Goal: Transaction & Acquisition: Purchase product/service

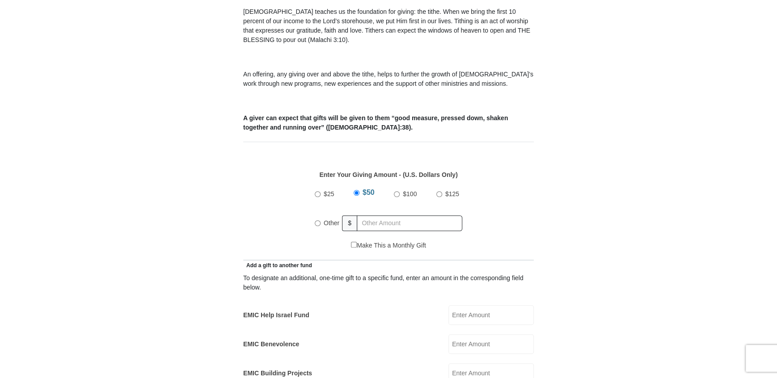
scroll to position [279, 0]
click at [317, 190] on input "$25" at bounding box center [318, 193] width 6 height 6
radio input "true"
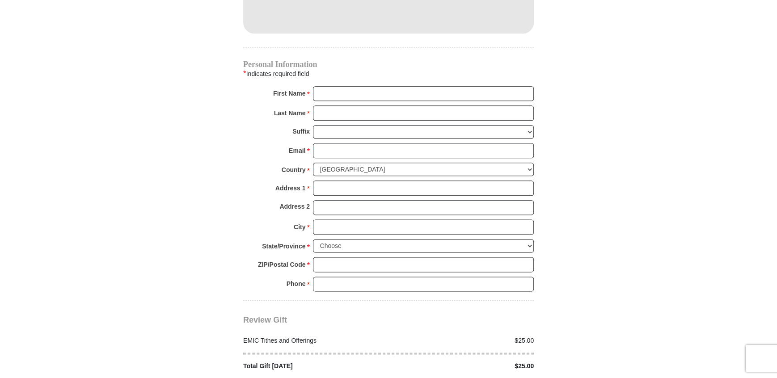
scroll to position [867, 0]
drag, startPoint x: 681, startPoint y: 140, endPoint x: 675, endPoint y: 139, distance: 6.0
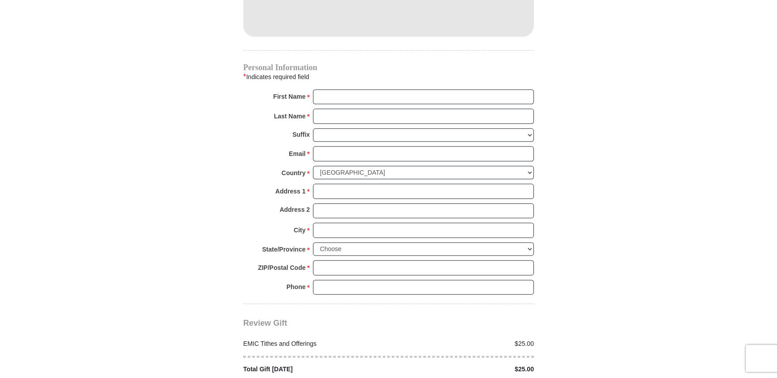
scroll to position [802, 0]
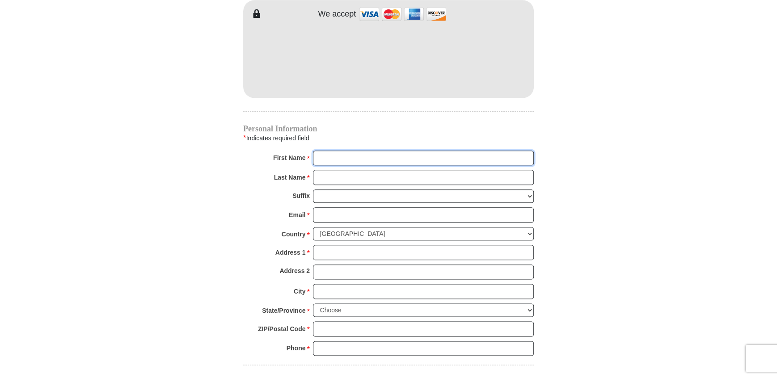
click at [360, 151] on input "First Name *" at bounding box center [423, 158] width 221 height 15
type input "Jennie"
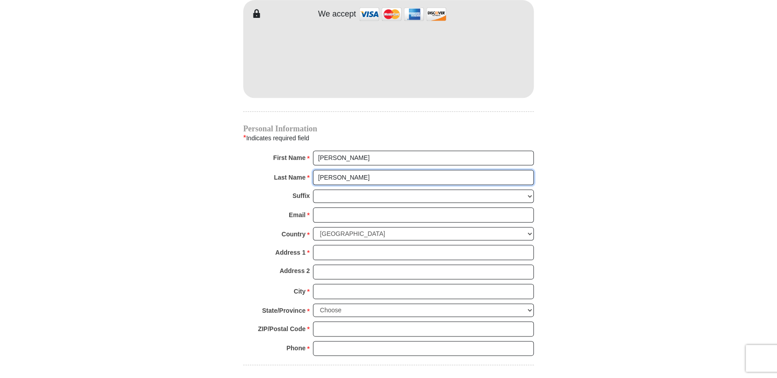
type input "Higgins"
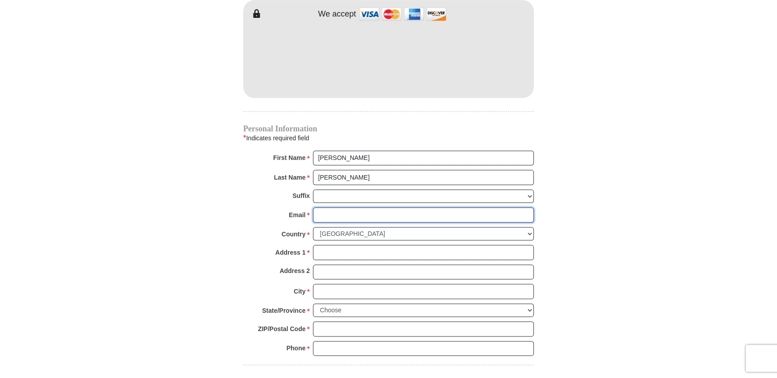
click at [414, 207] on input "Email *" at bounding box center [423, 214] width 221 height 15
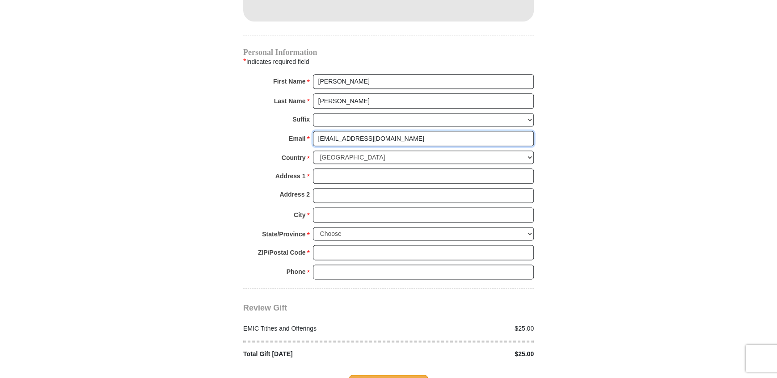
scroll to position [914, 0]
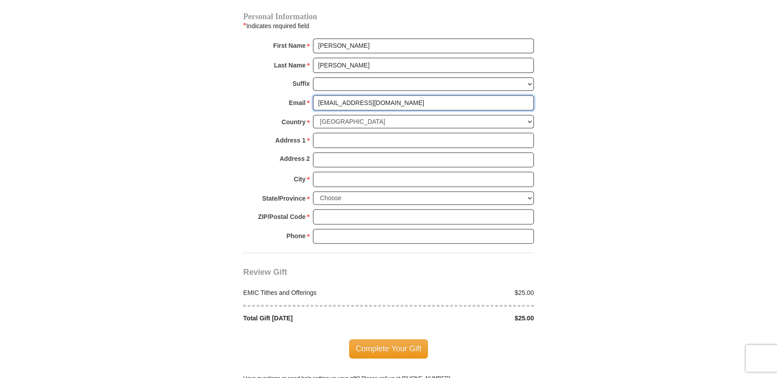
type input "jhesed75@gmail.com"
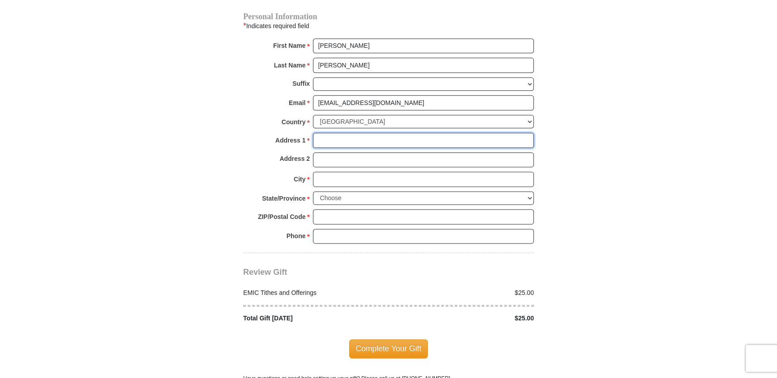
click at [361, 133] on input "Address 1 *" at bounding box center [423, 140] width 221 height 15
type input "740 Henderson Rd"
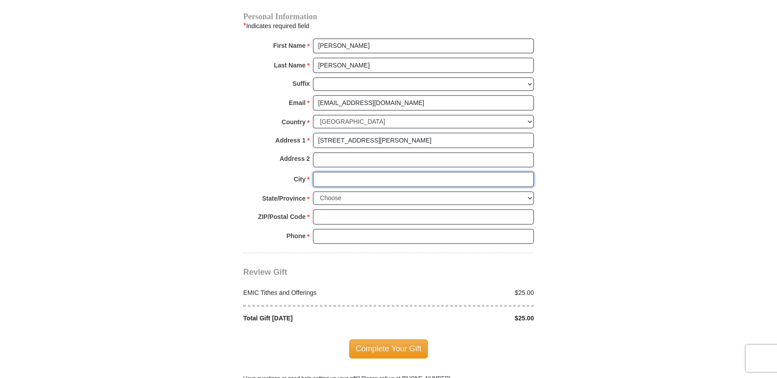
click at [355, 172] on input "City *" at bounding box center [423, 179] width 221 height 15
type input "Dublin"
click at [371, 191] on select "Choose Alabama Alaska American Samoa Arizona Arkansas Armed Forces Americas Arm…" at bounding box center [423, 198] width 221 height 14
select select "GA"
click at [313, 191] on select "Choose Alabama Alaska American Samoa Arizona Arkansas Armed Forces Americas Arm…" at bounding box center [423, 198] width 221 height 14
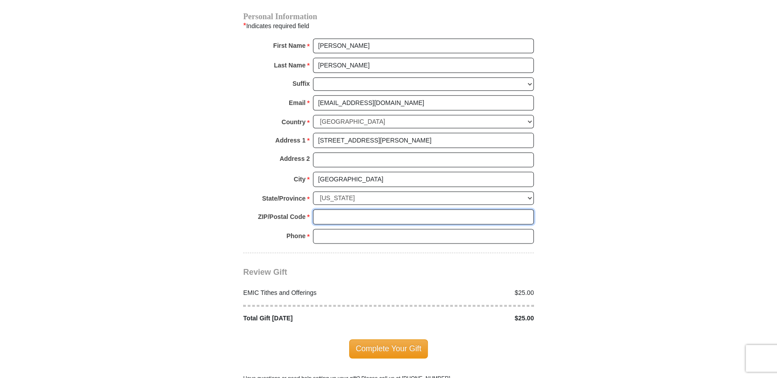
click at [334, 209] on input "ZIP/Postal Code *" at bounding box center [423, 216] width 221 height 15
type input "31021"
click at [358, 229] on input "Phone * *" at bounding box center [423, 236] width 221 height 15
type input "4785951226"
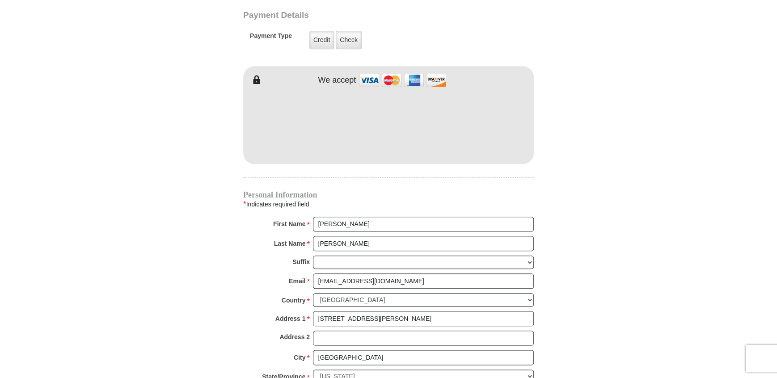
scroll to position [739, 0]
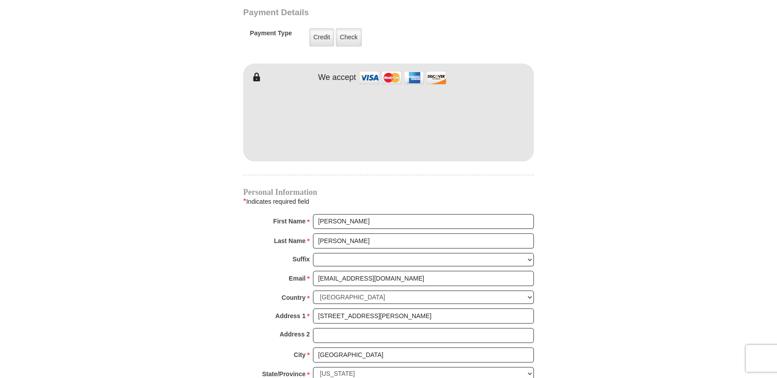
click at [664, 177] on body "Eagle Mountain International Church Online Giving Because of gifts like yours, …" at bounding box center [388, 72] width 777 height 1623
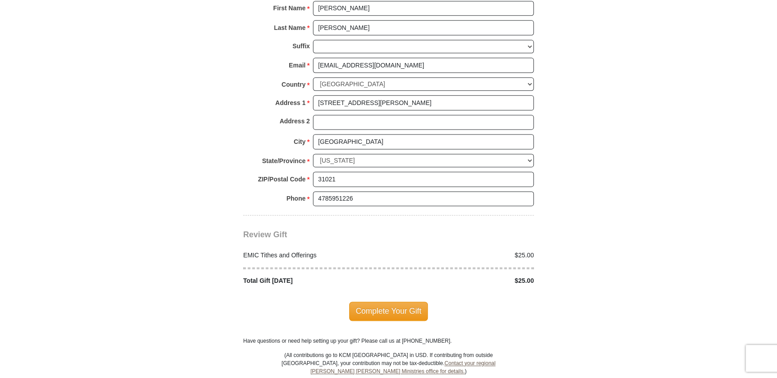
scroll to position [968, 0]
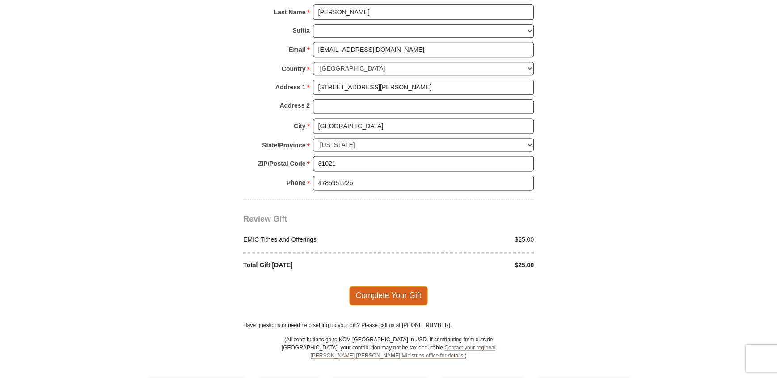
click at [406, 286] on span "Complete Your Gift" at bounding box center [388, 295] width 79 height 19
